Goal: Go to known website: Access a specific website the user already knows

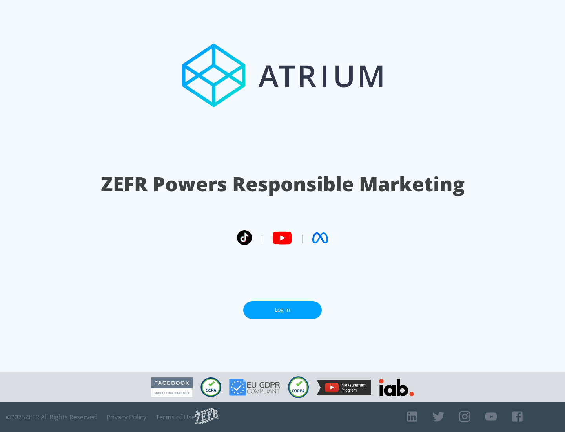
click at [283, 310] on link "Log In" at bounding box center [282, 310] width 79 height 18
